Goal: Find contact information

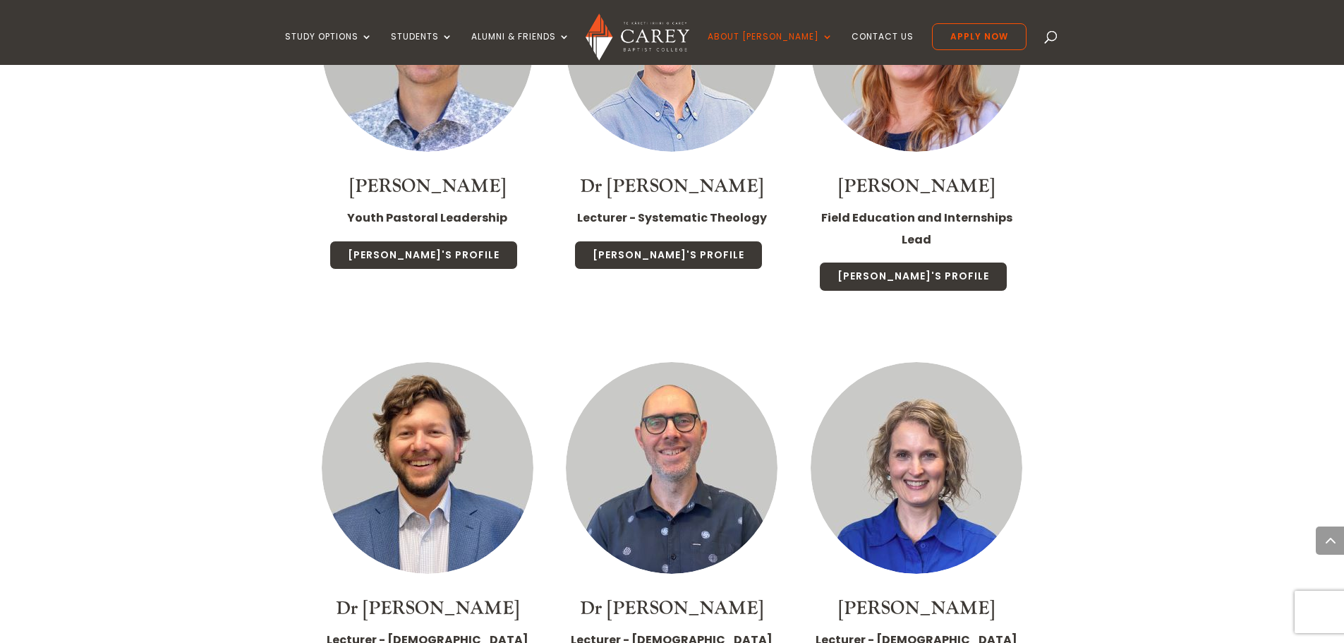
scroll to position [2609, 0]
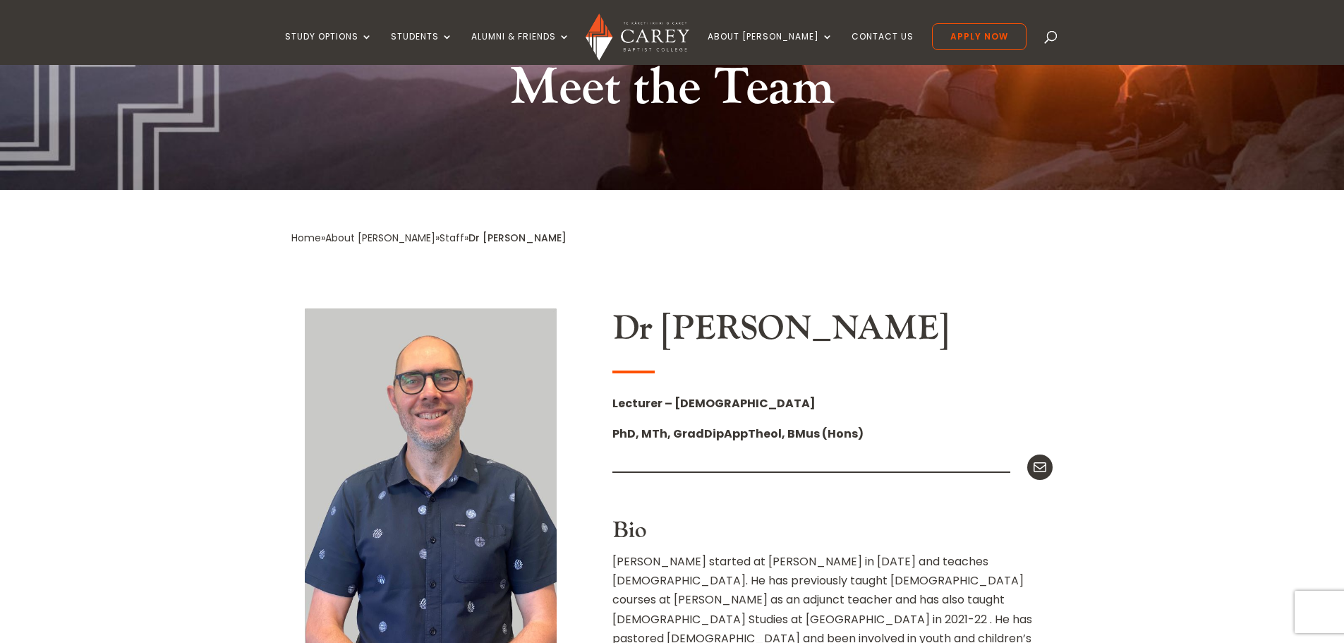
scroll to position [140, 0]
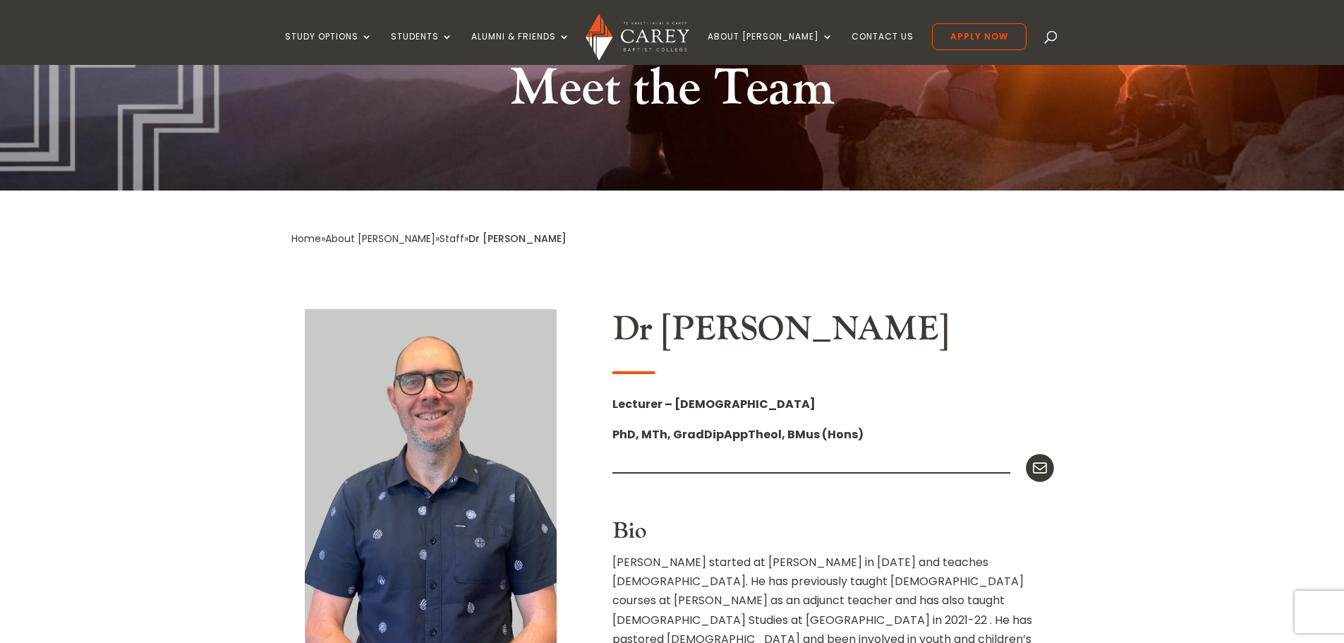
click at [1040, 467] on icon at bounding box center [1040, 468] width 18 height 18
click at [1041, 465] on icon at bounding box center [1040, 468] width 18 height 18
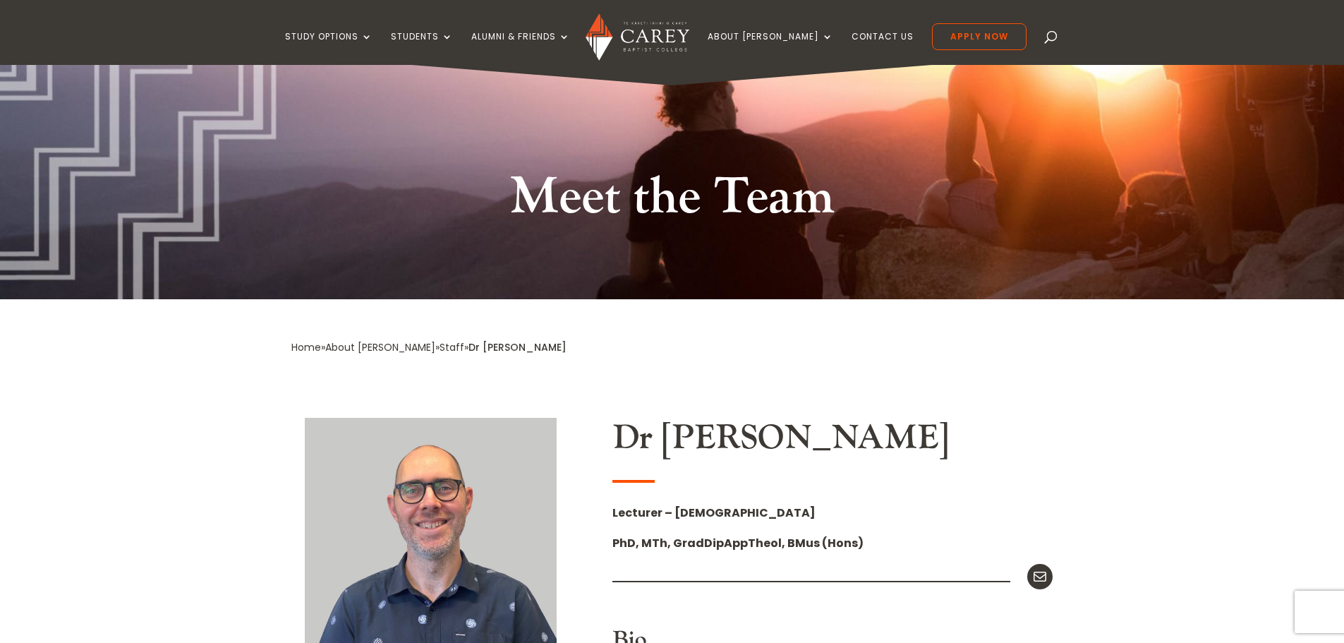
scroll to position [0, 0]
